Goal: Navigation & Orientation: Find specific page/section

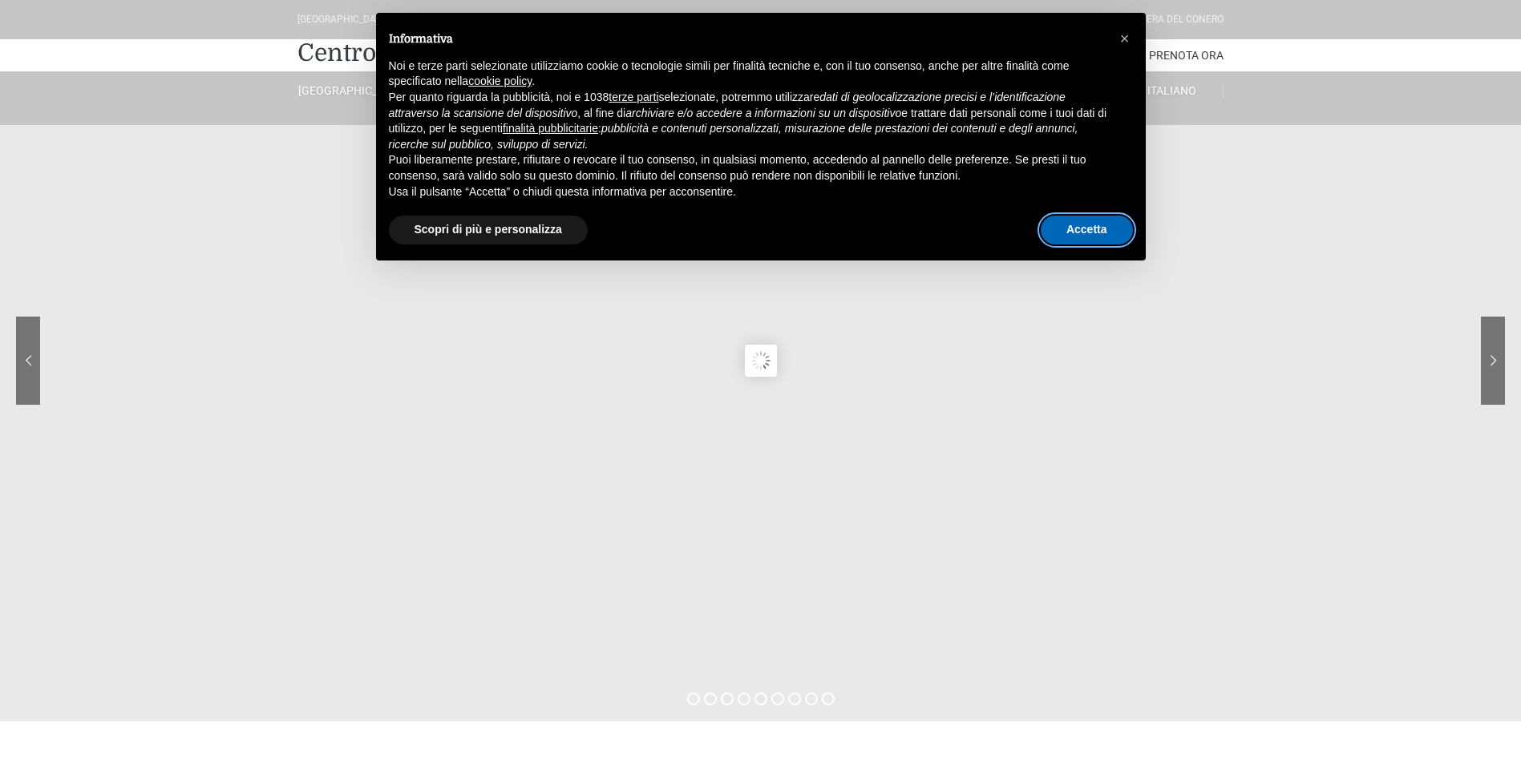
click at [1077, 230] on button "Accetta" at bounding box center [1087, 230] width 92 height 29
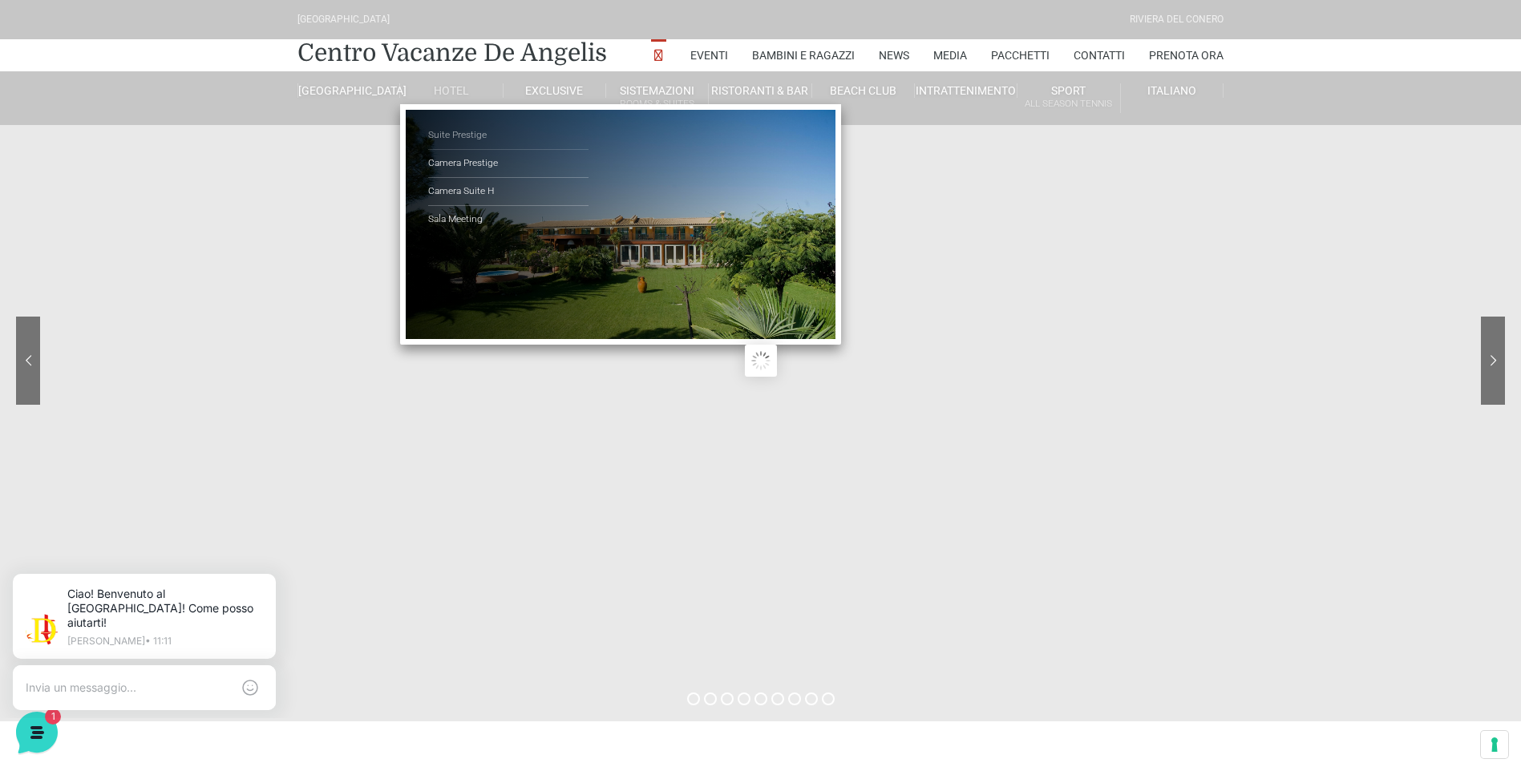
click at [464, 130] on link "Suite Prestige" at bounding box center [508, 136] width 160 height 28
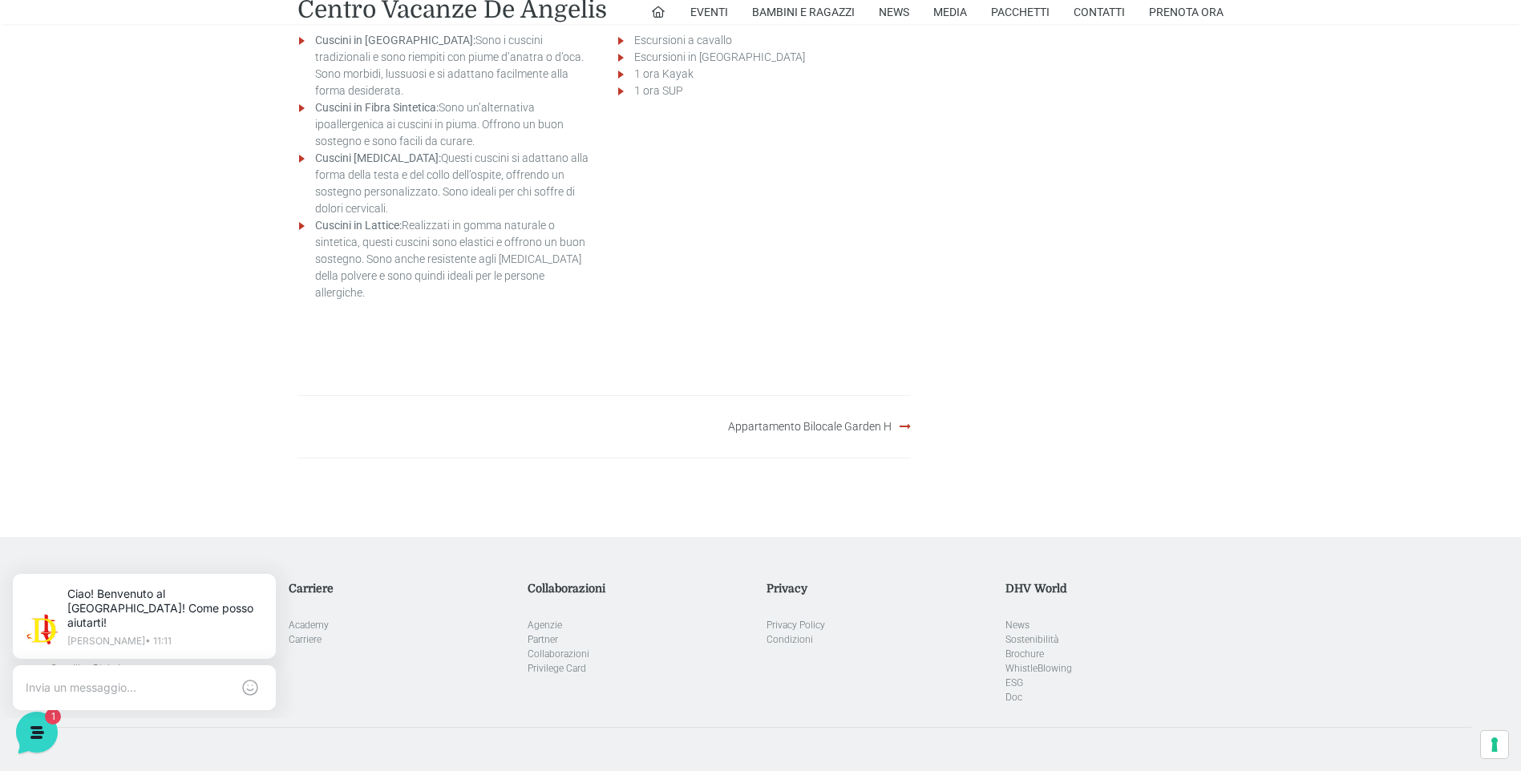
scroll to position [2257, 0]
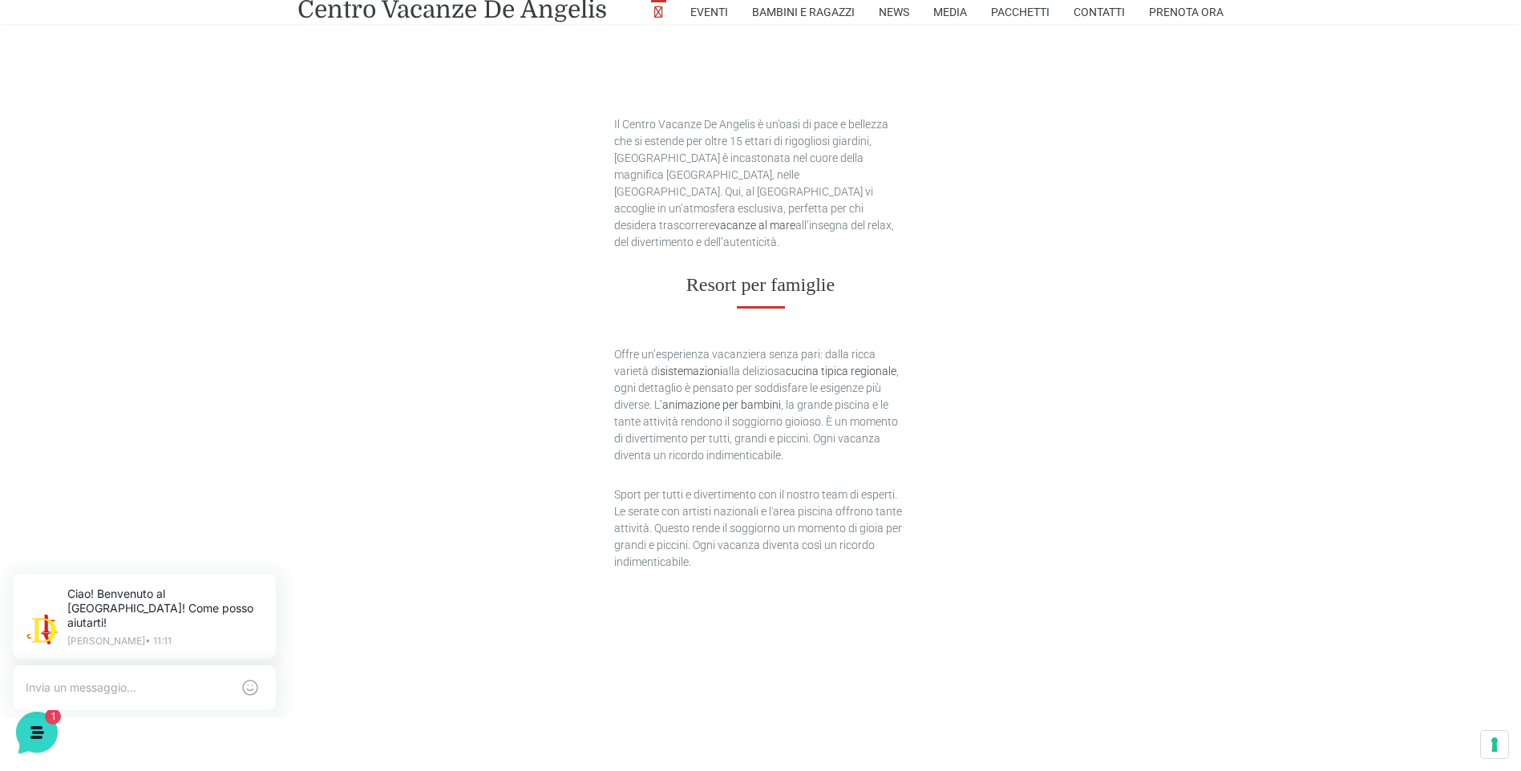
scroll to position [1042, 0]
